Goal: Entertainment & Leisure: Consume media (video, audio)

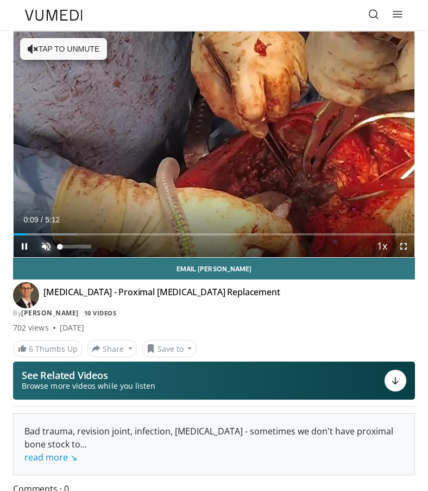
click at [43, 247] on span "Video Player" at bounding box center [46, 246] width 22 height 22
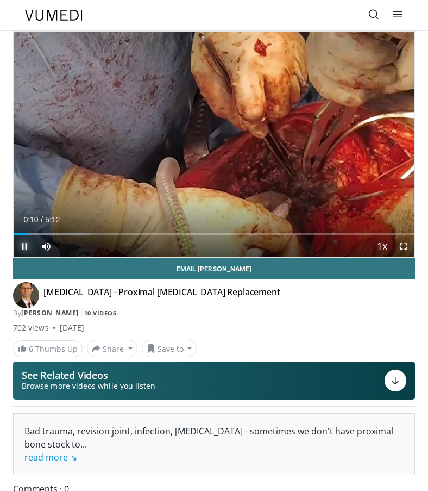
click at [24, 249] on span "Video Player" at bounding box center [25, 246] width 22 height 22
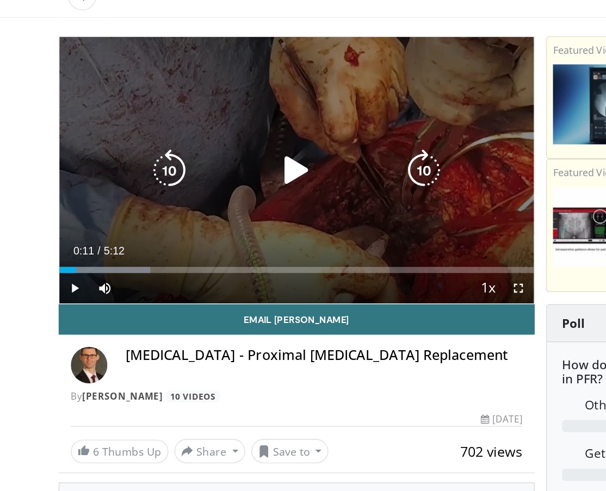
click at [218, 189] on icon "Video Player" at bounding box center [211, 179] width 30 height 30
click at [57, 212] on div "10 seconds Tap to unmute" at bounding box center [211, 179] width 339 height 190
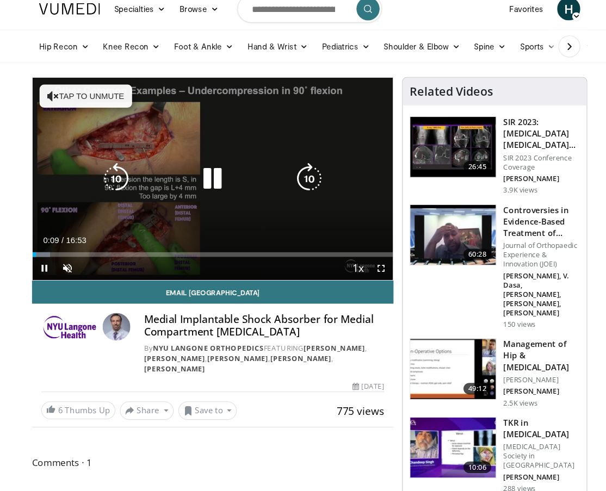
click at [71, 105] on button "Tap to unmute" at bounding box center [92, 102] width 87 height 22
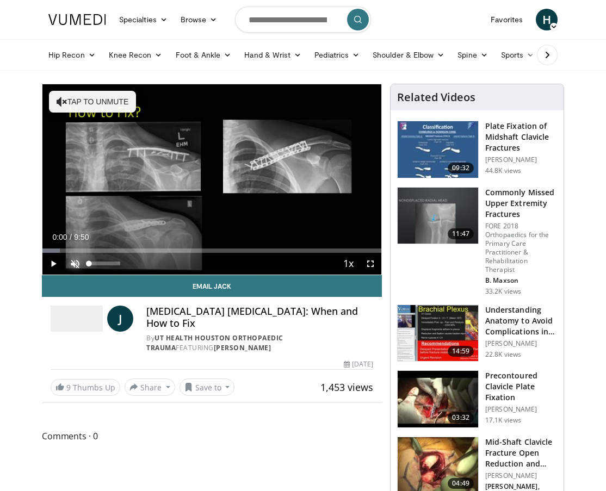
click at [75, 262] on span "Video Player" at bounding box center [75, 264] width 22 height 22
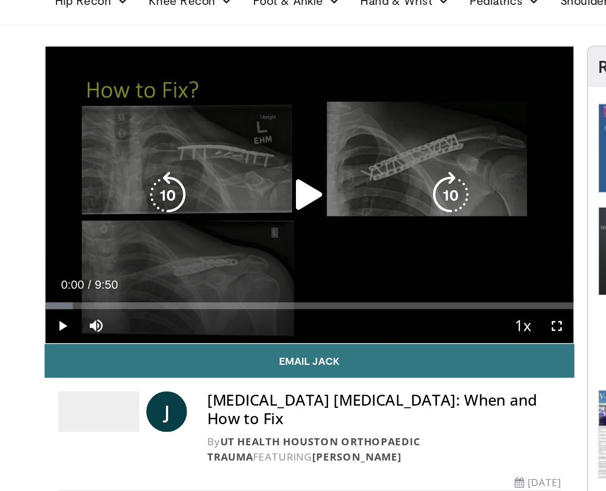
click at [209, 176] on icon "Video Player" at bounding box center [211, 179] width 30 height 30
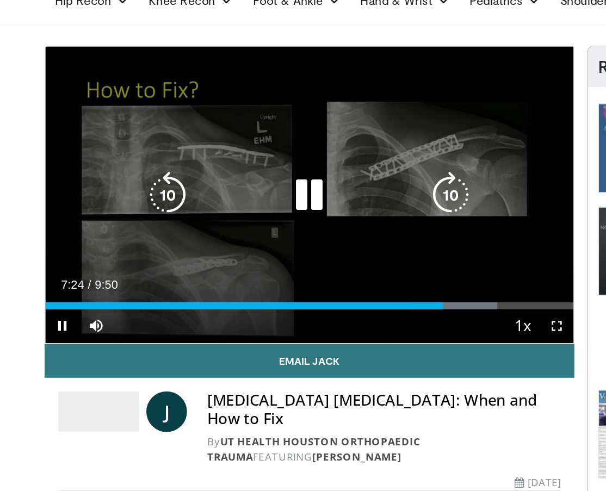
click at [219, 204] on div "10 seconds Tap to unmute" at bounding box center [211, 179] width 339 height 190
